Goal: Find specific page/section: Find specific page/section

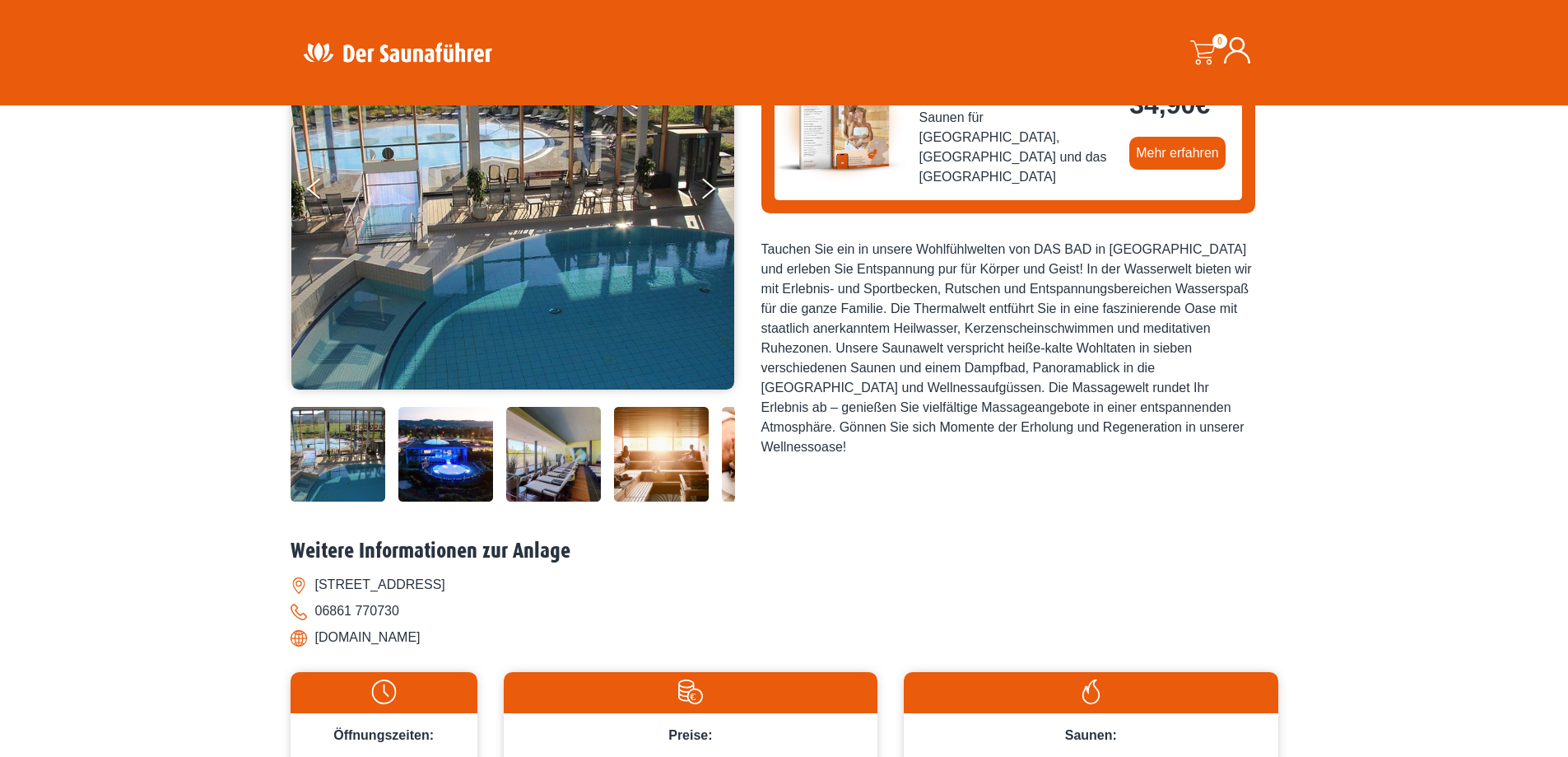
click at [367, 47] on img at bounding box center [398, 52] width 214 height 32
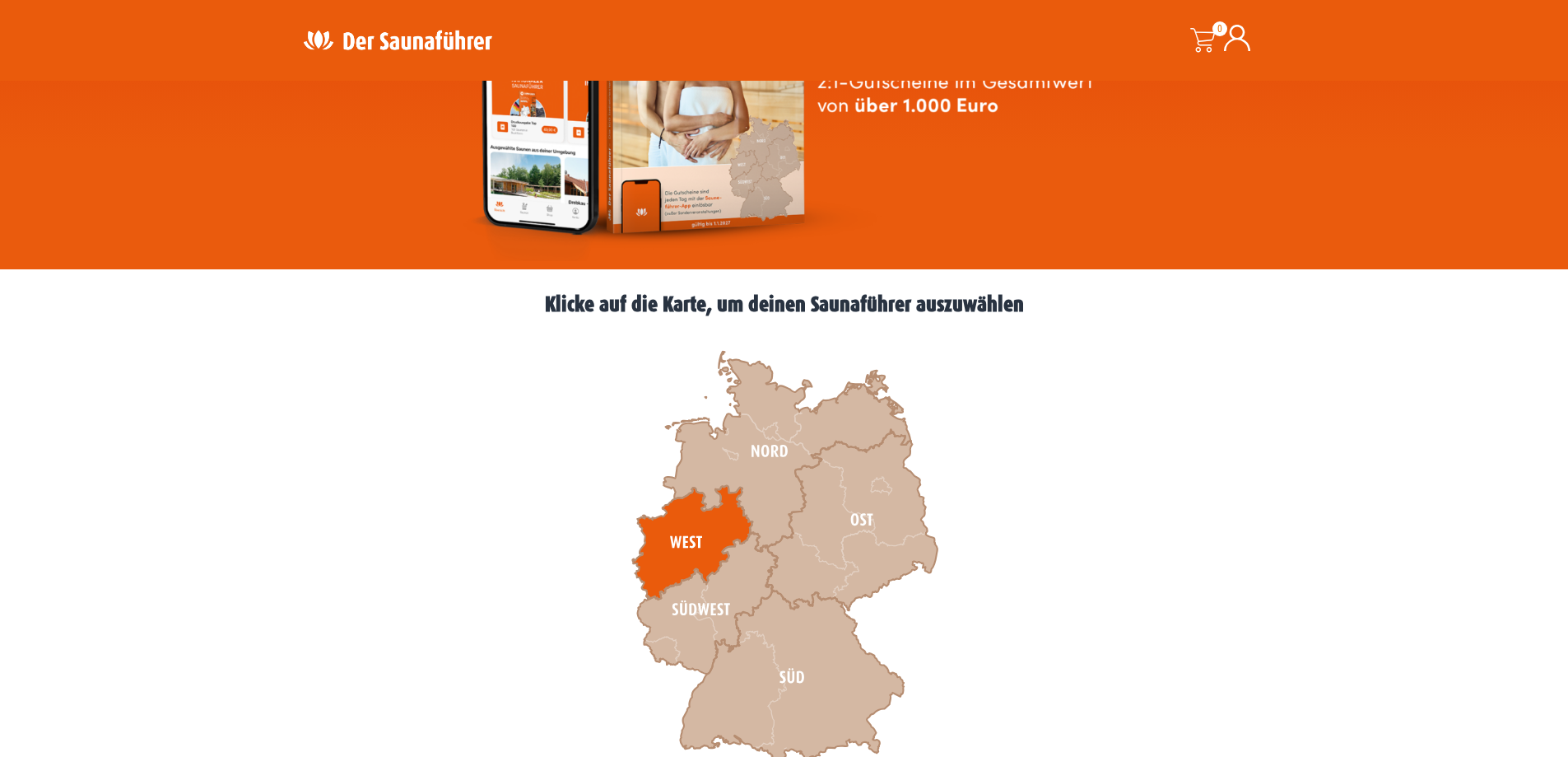
scroll to position [330, 0]
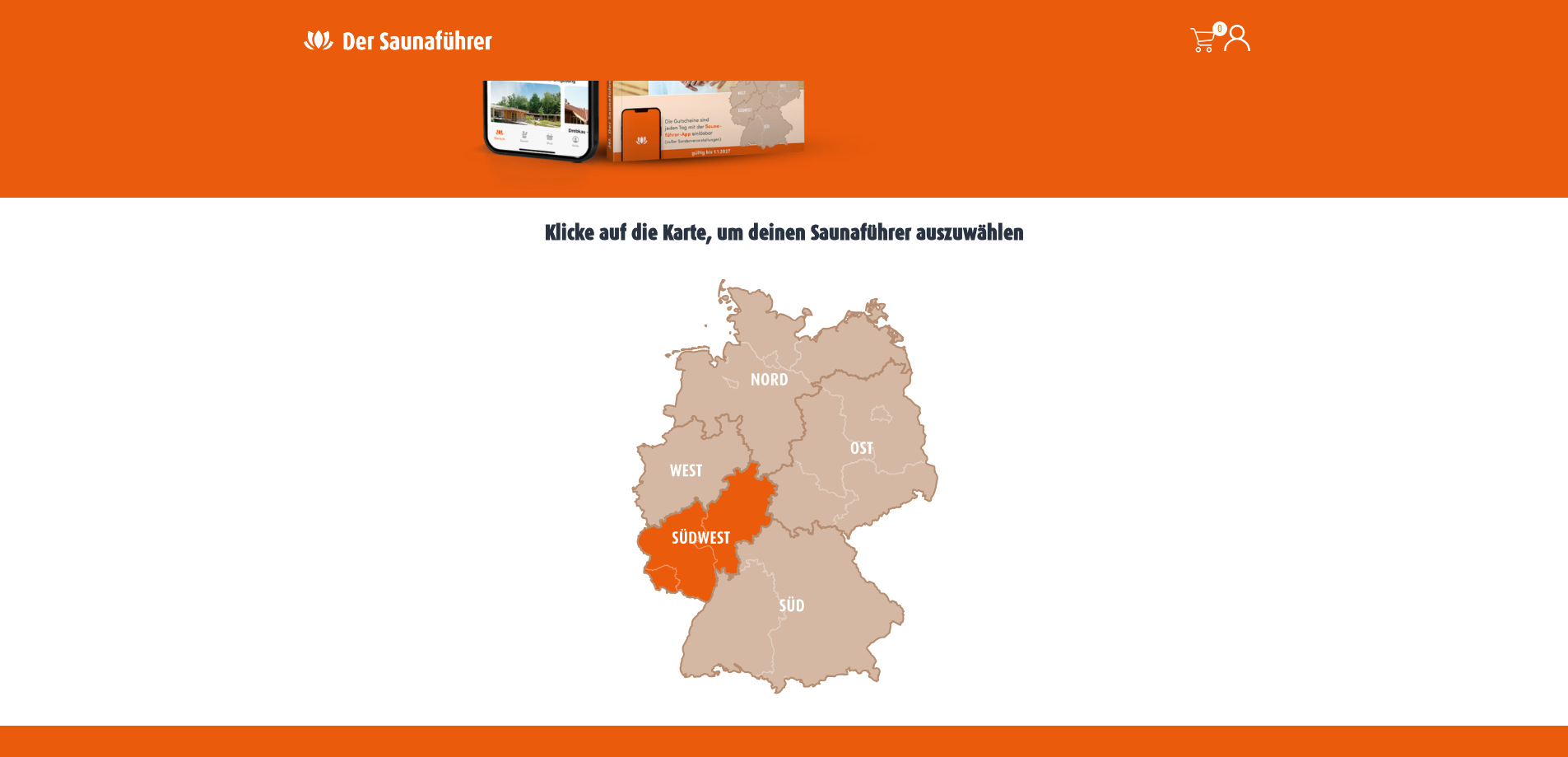
click at [657, 572] on icon at bounding box center [706, 531] width 139 height 142
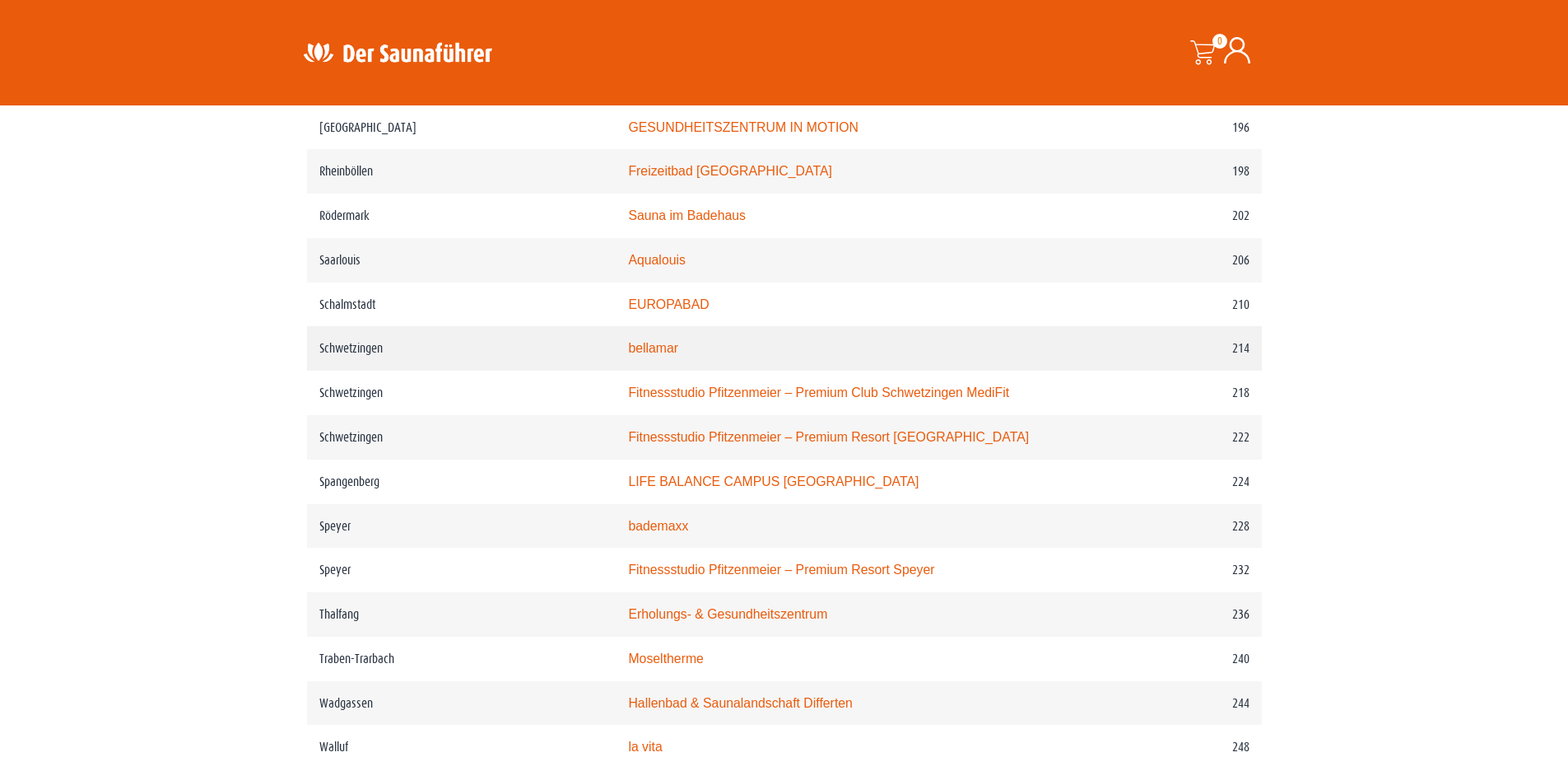
scroll to position [2965, 0]
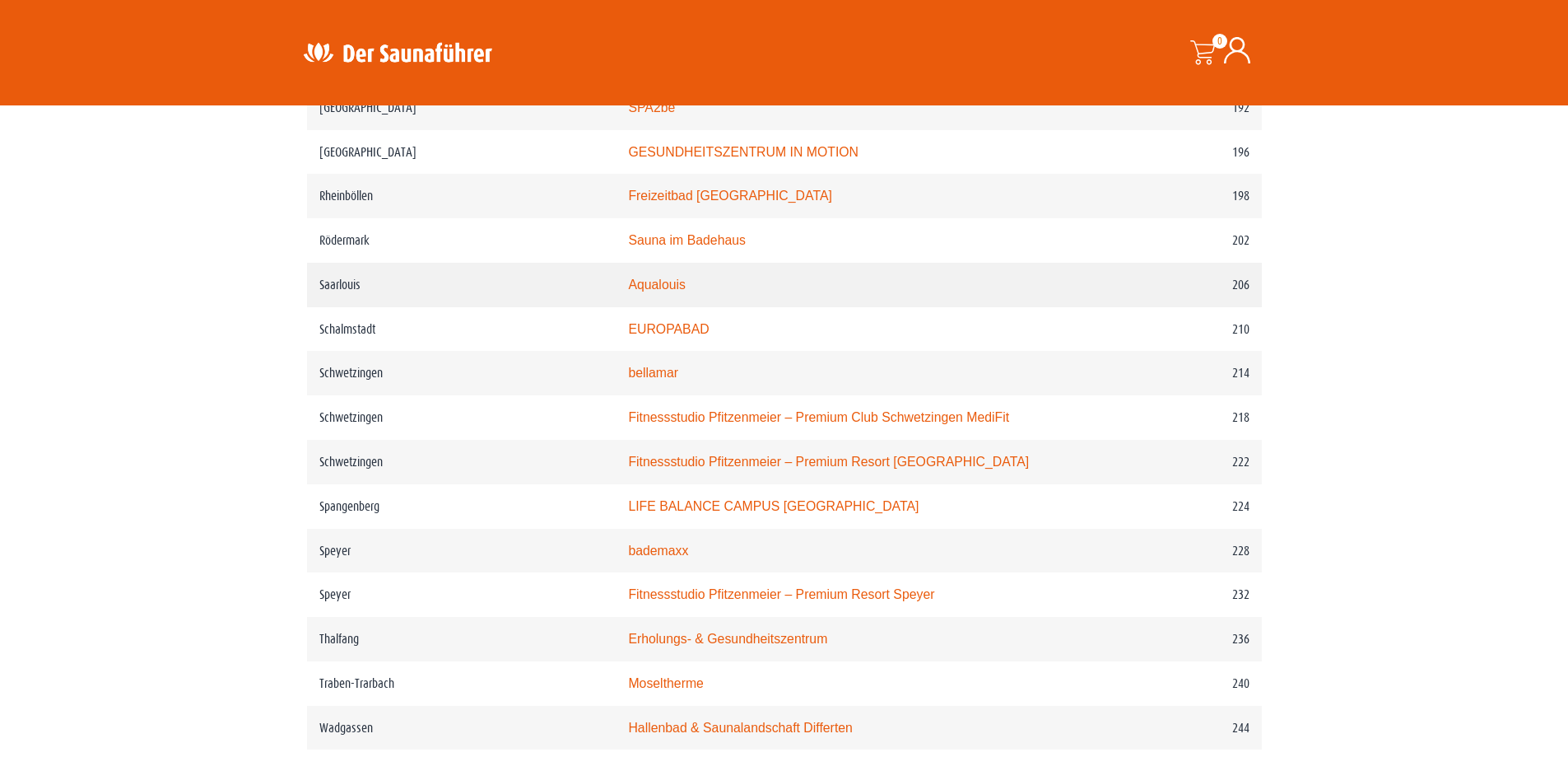
click at [680, 289] on link "Aqualouis" at bounding box center [657, 284] width 57 height 14
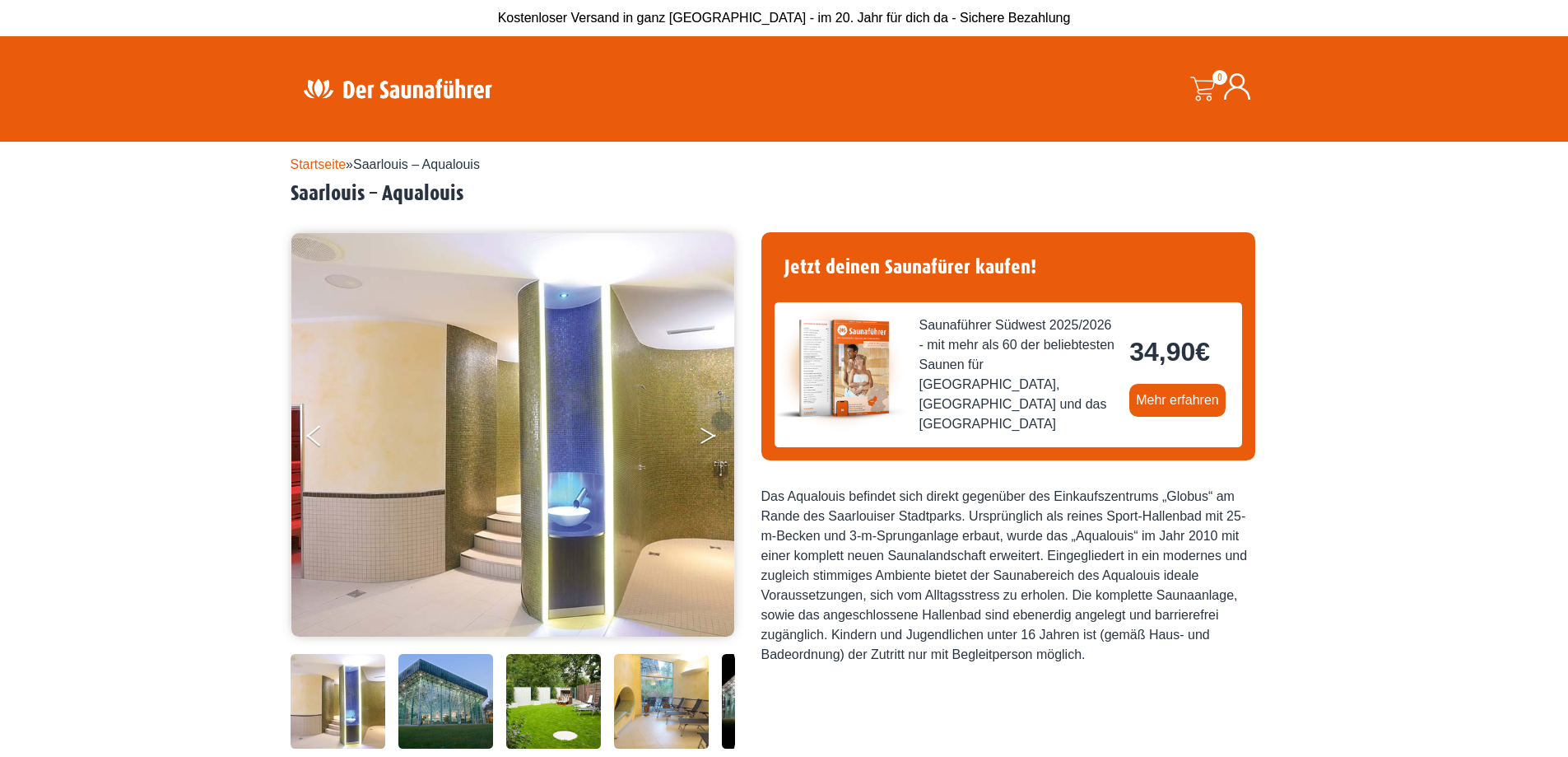
click at [707, 425] on button "Next" at bounding box center [720, 439] width 42 height 42
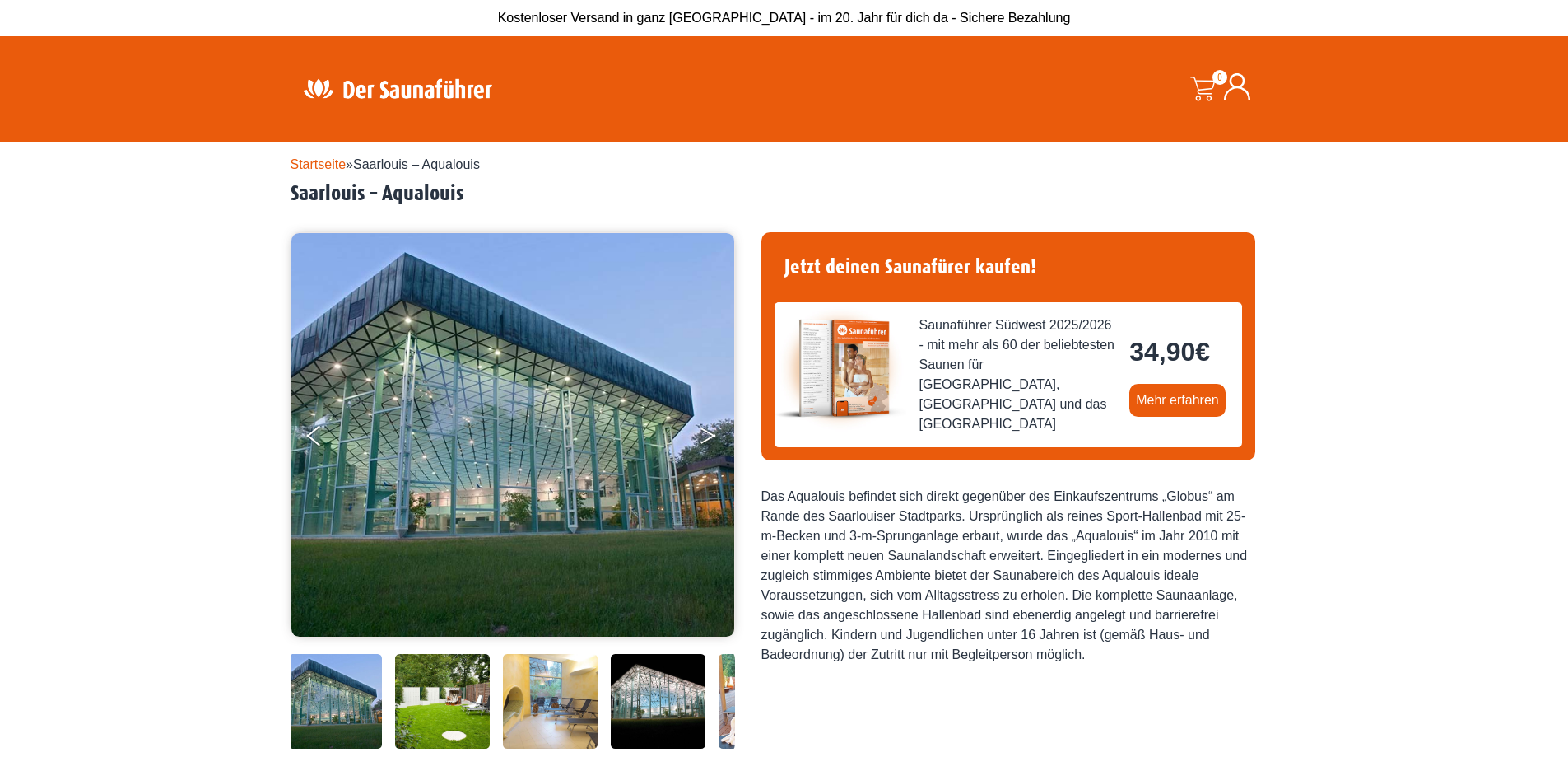
click at [707, 425] on button "Next" at bounding box center [720, 439] width 42 height 42
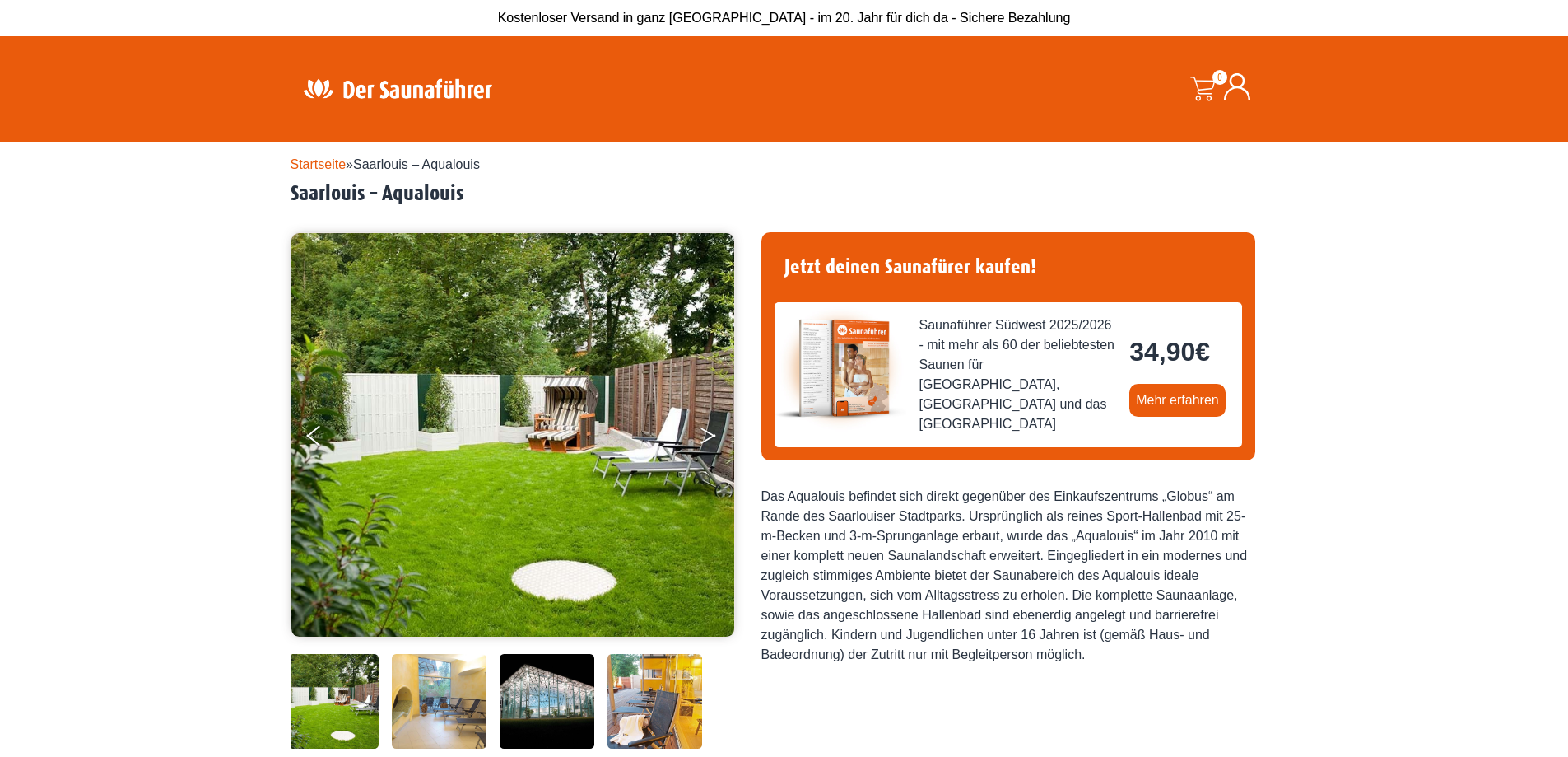
click at [707, 425] on button "Next" at bounding box center [720, 439] width 42 height 42
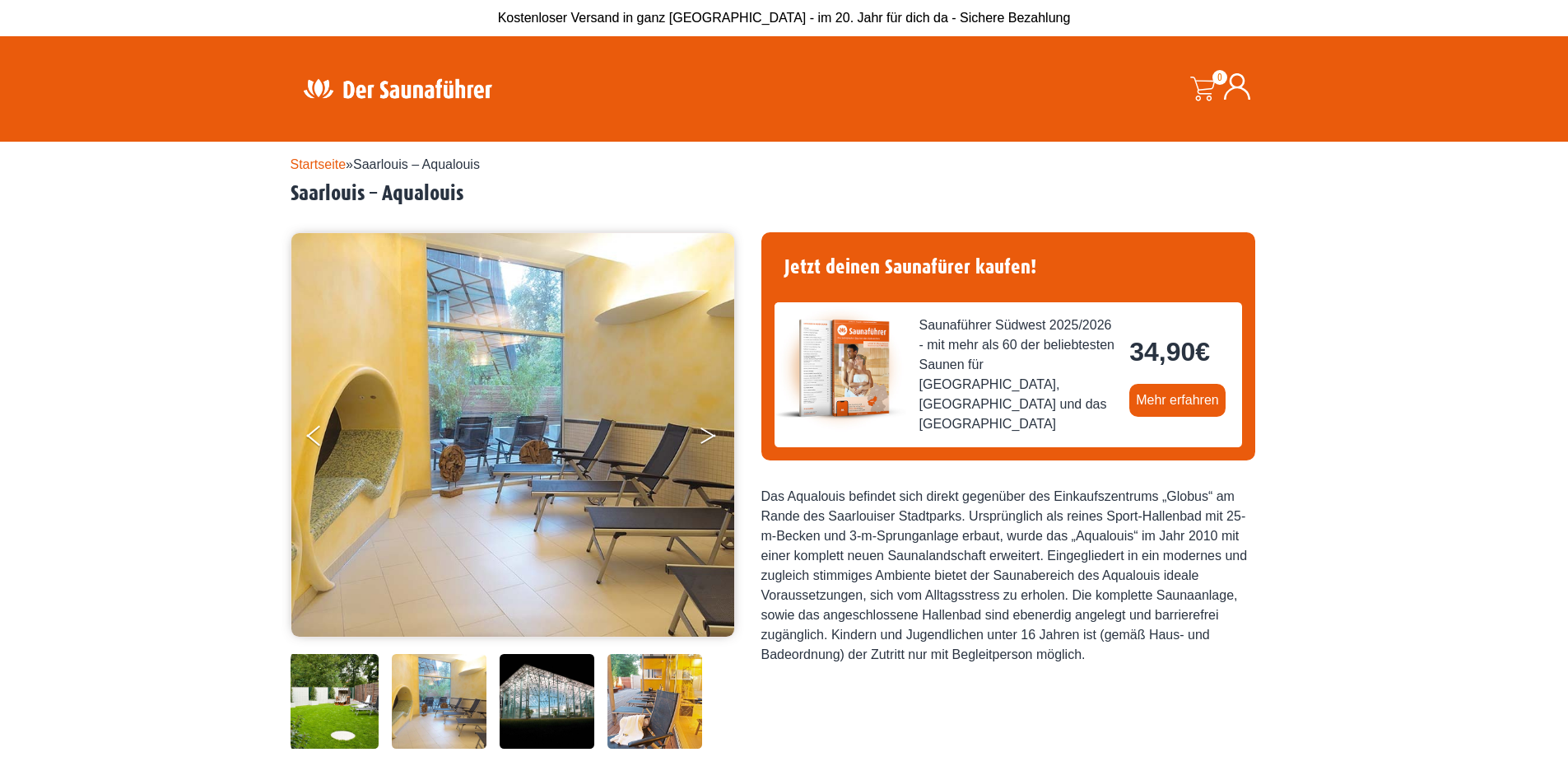
click at [707, 425] on button "Next" at bounding box center [720, 439] width 42 height 42
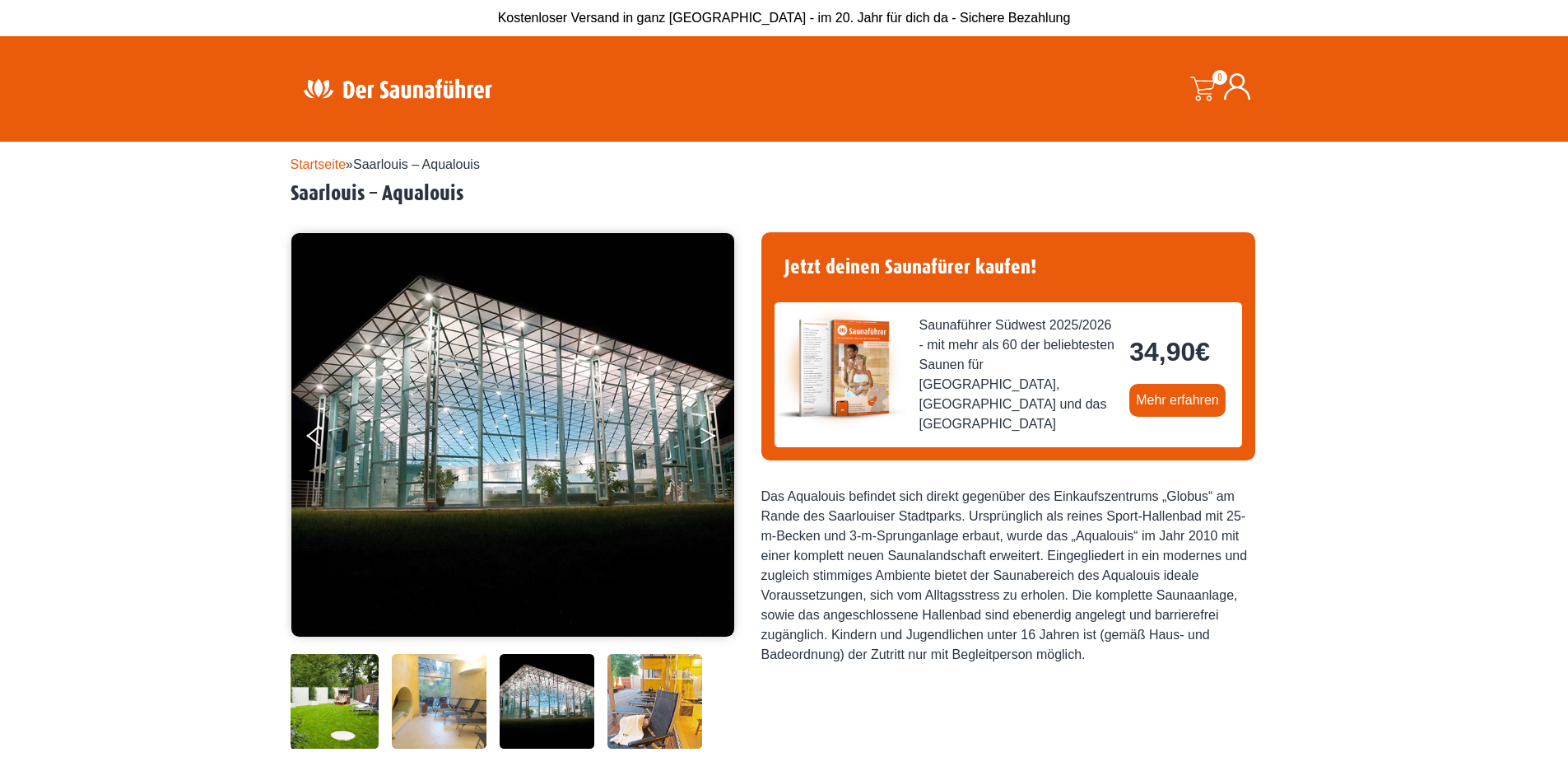
click at [707, 425] on button "Next" at bounding box center [720, 439] width 42 height 42
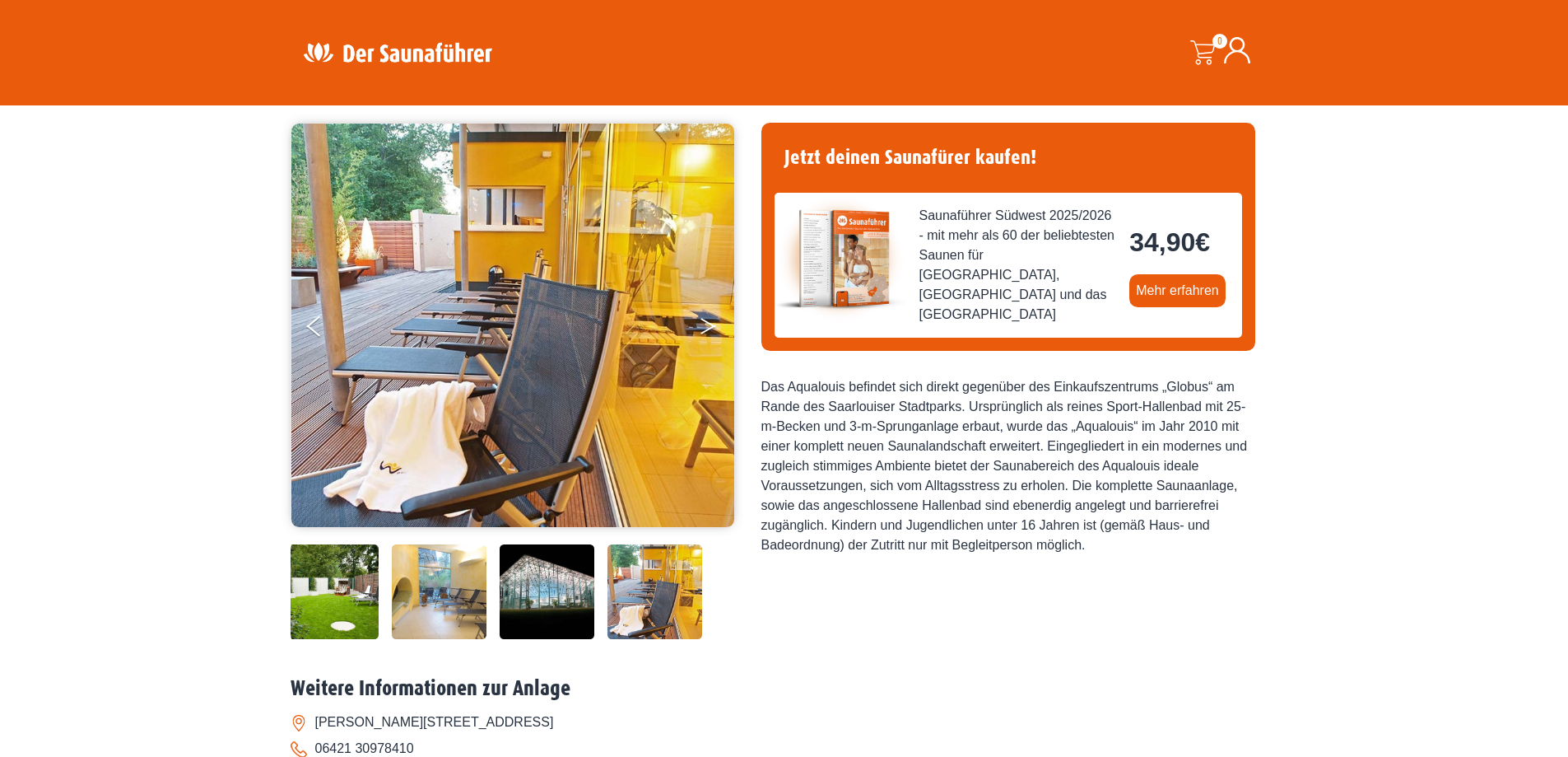
scroll to position [330, 0]
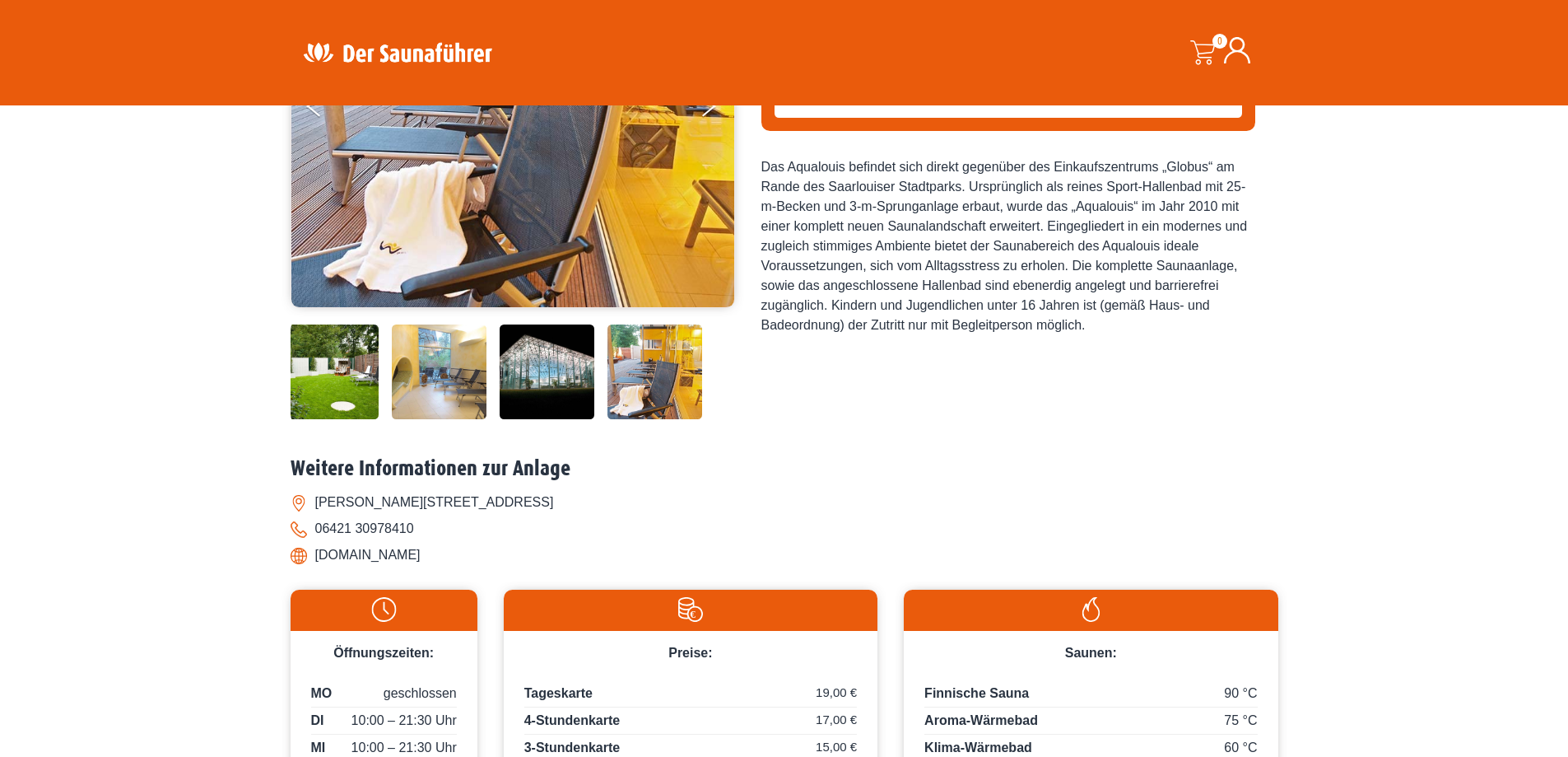
click at [375, 551] on li "www.aqualouis.de" at bounding box center [784, 555] width 988 height 27
click at [376, 551] on li "www.aqualouis.de" at bounding box center [784, 555] width 988 height 27
